Goal: Task Accomplishment & Management: Manage account settings

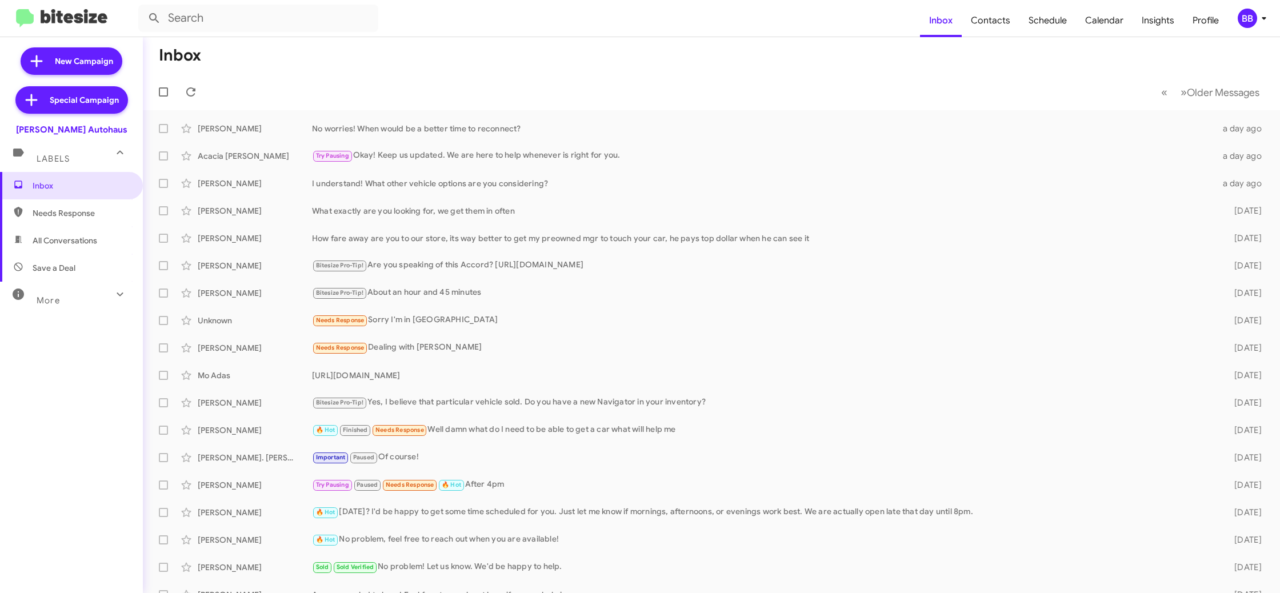
click at [1236, 14] on button "BB" at bounding box center [1247, 18] width 39 height 19
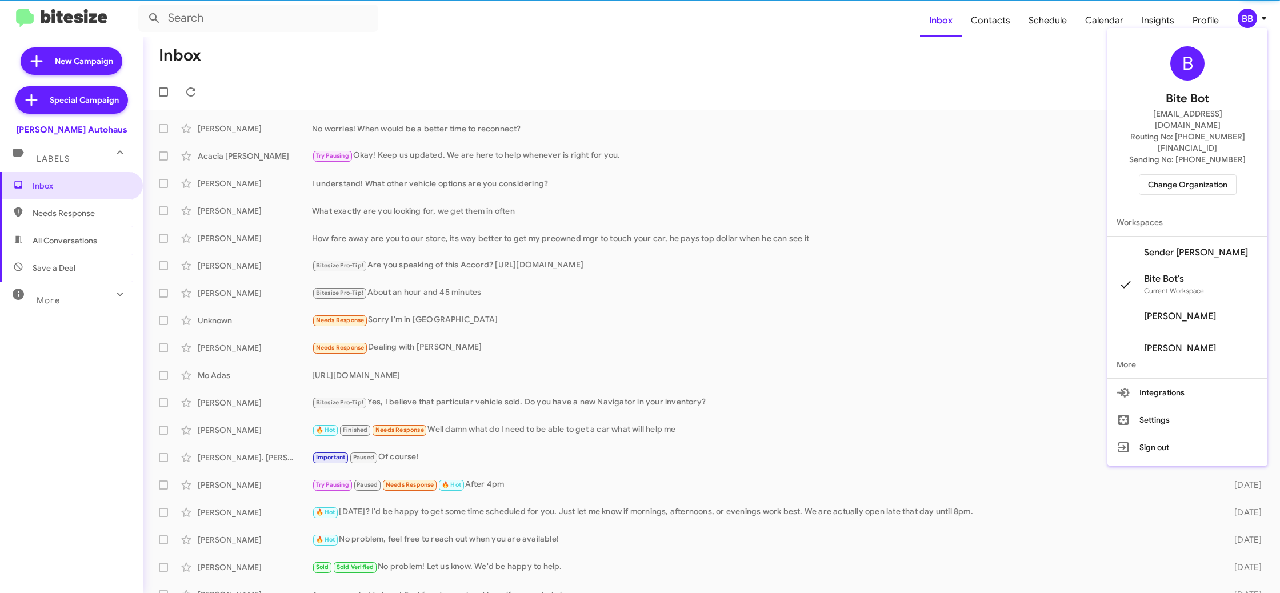
click at [1170, 175] on span "Change Organization" at bounding box center [1187, 184] width 79 height 19
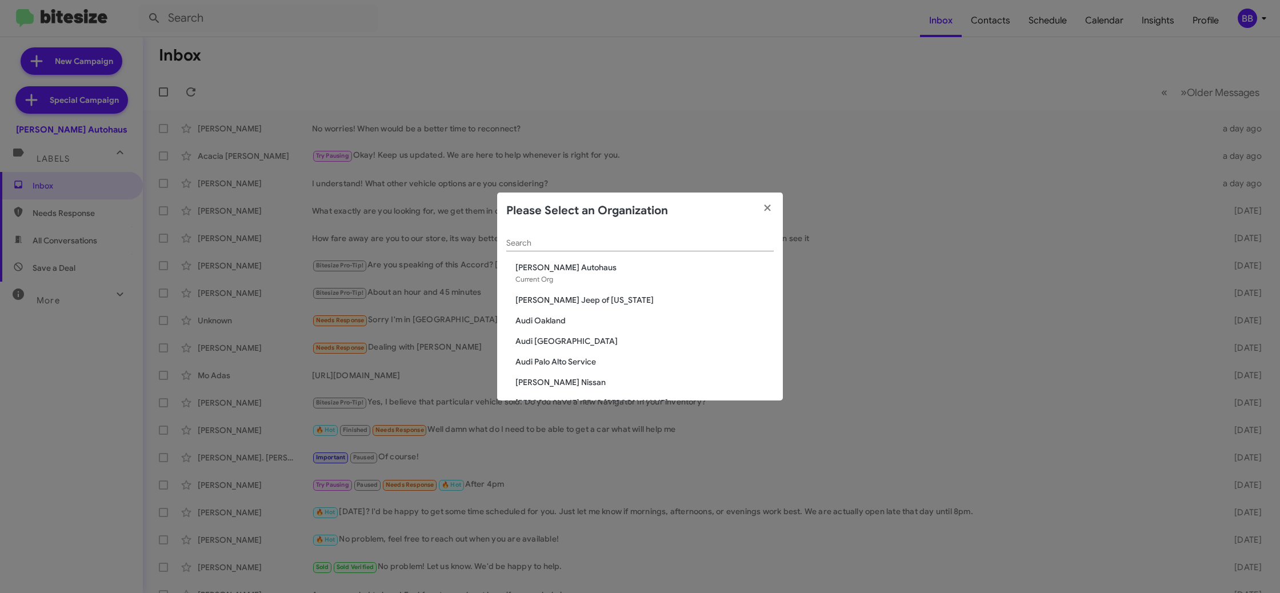
click at [538, 248] on input "Search" at bounding box center [640, 243] width 268 height 9
type input "v"
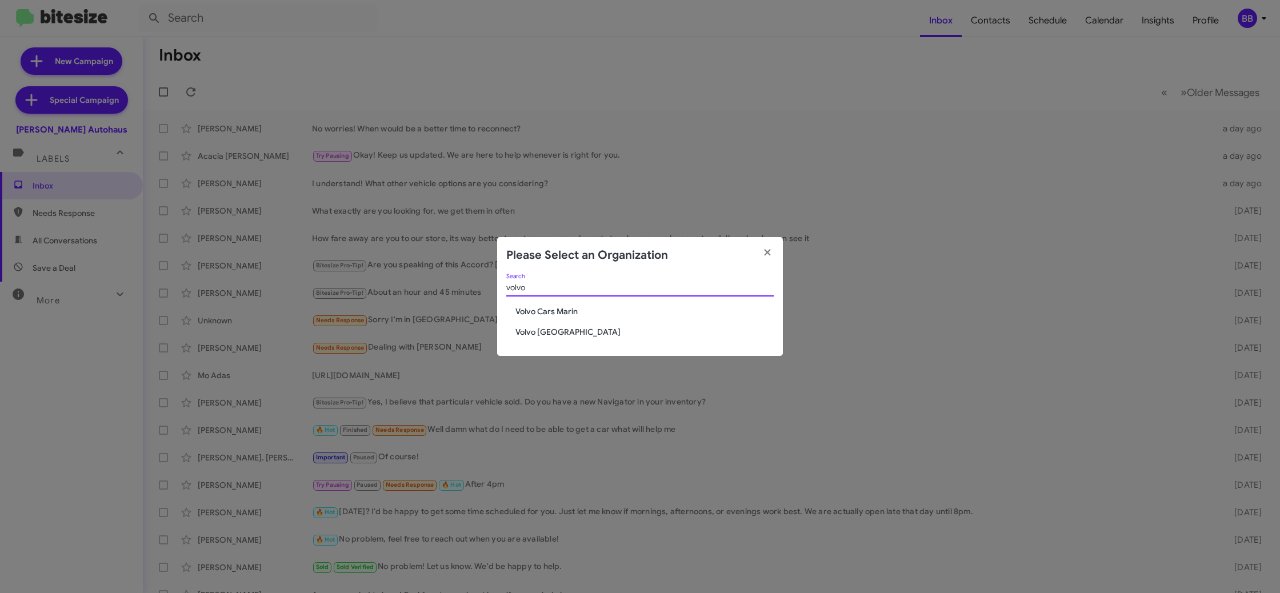
type input "volvo"
click at [555, 313] on span "Volvo Cars Marin" at bounding box center [645, 311] width 258 height 11
